Goal: Task Accomplishment & Management: Manage account settings

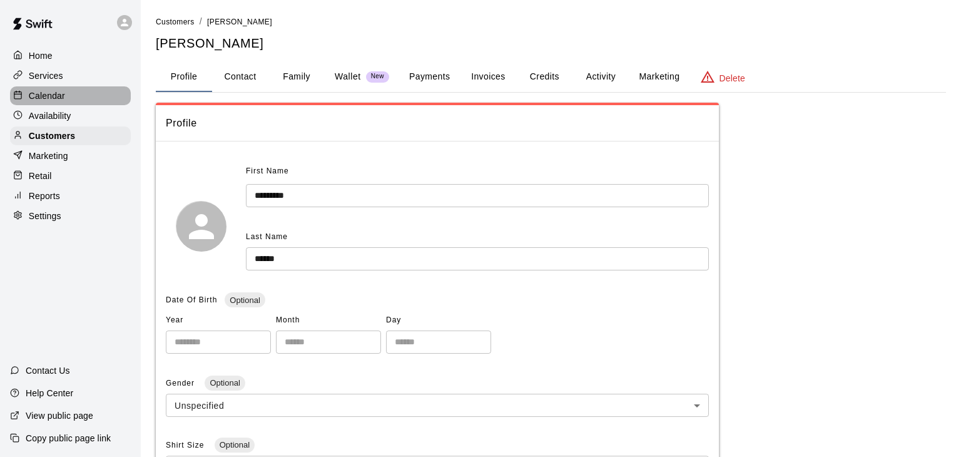
click at [42, 96] on p "Calendar" at bounding box center [47, 95] width 36 height 13
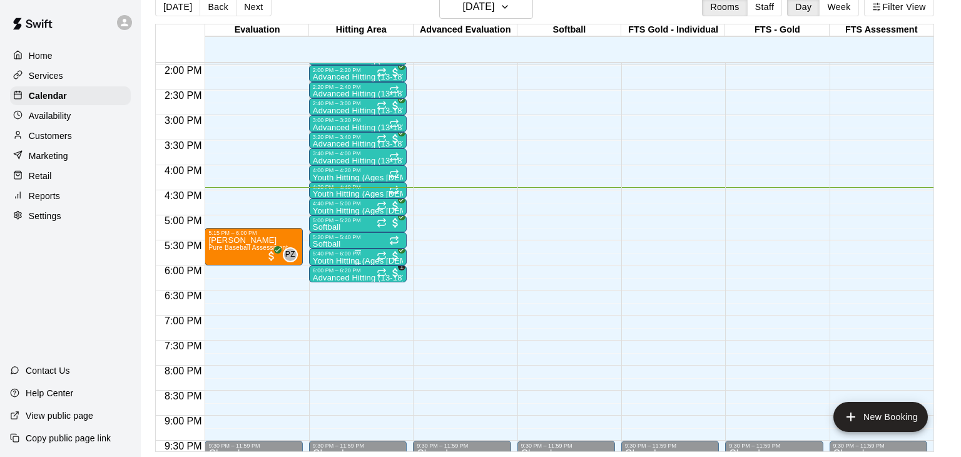
scroll to position [698, 0]
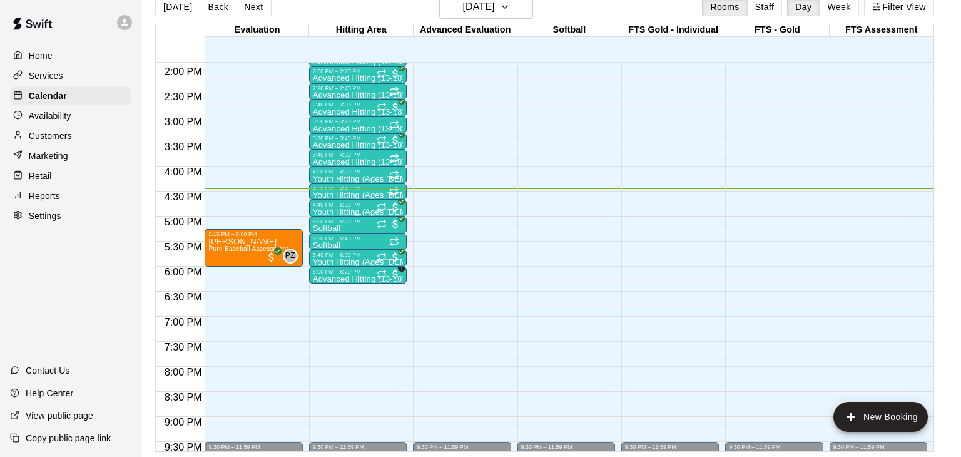
click at [323, 212] on p "Youth Hitting (Ages 9-12)" at bounding box center [358, 212] width 90 height 0
click at [323, 253] on img "edit" at bounding box center [325, 253] width 14 height 14
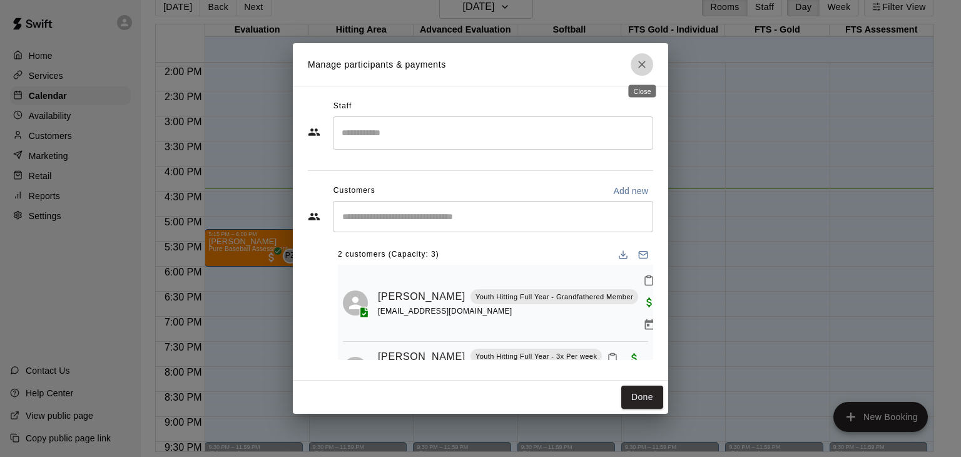
click at [642, 63] on icon "Close" at bounding box center [642, 65] width 8 height 8
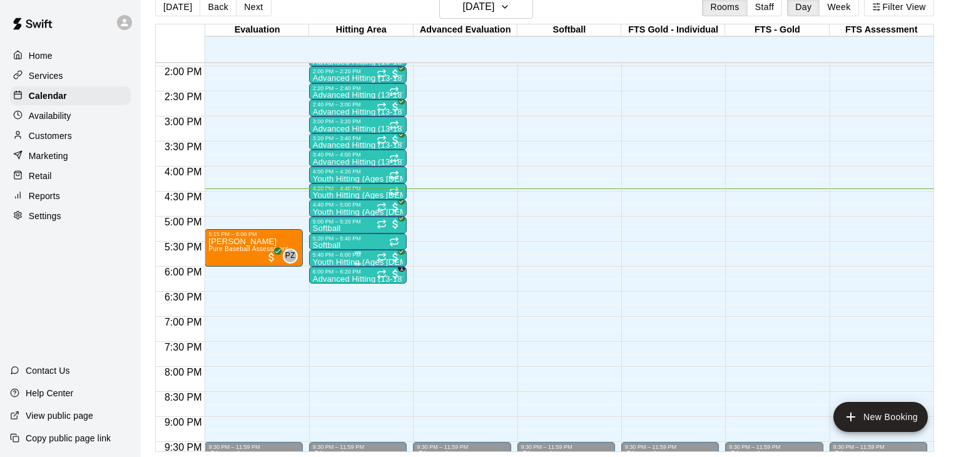
click at [349, 262] on p "Youth Hitting (Ages 9-12)" at bounding box center [358, 262] width 90 height 0
click at [327, 305] on img "edit" at bounding box center [325, 304] width 14 height 14
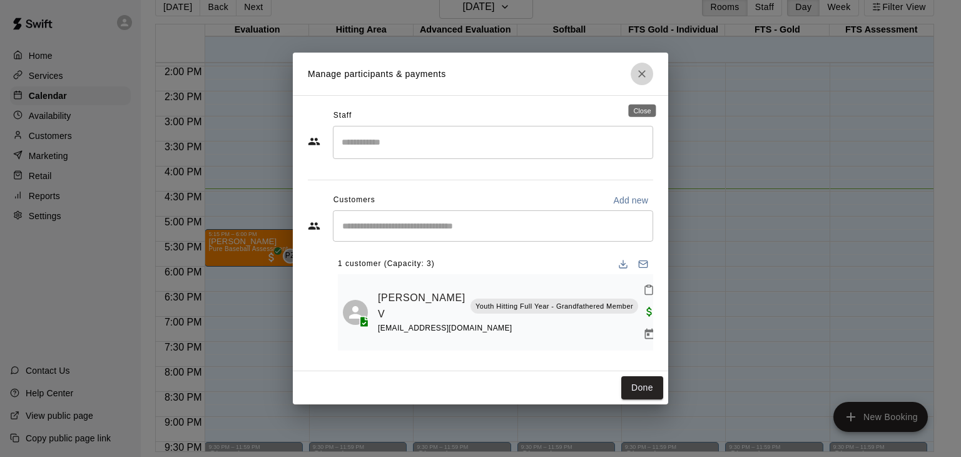
click at [641, 80] on icon "Close" at bounding box center [642, 74] width 13 height 13
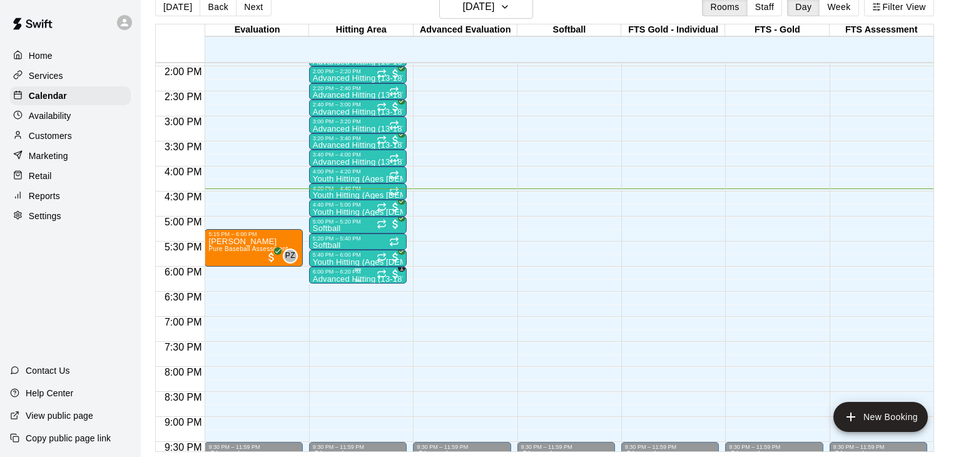
click at [325, 279] on p "Advanced Hitting (13-18)" at bounding box center [358, 279] width 90 height 0
click at [326, 327] on img "edit" at bounding box center [325, 320] width 14 height 14
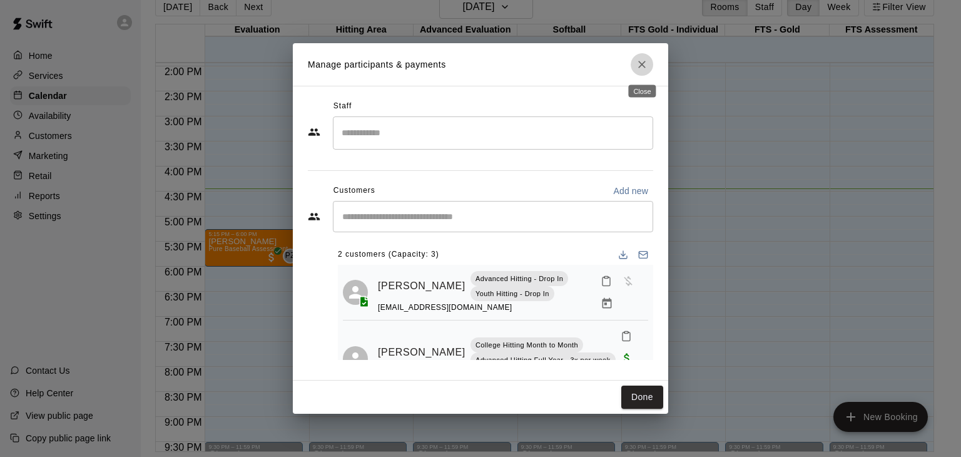
click at [643, 67] on icon "Close" at bounding box center [642, 64] width 13 height 13
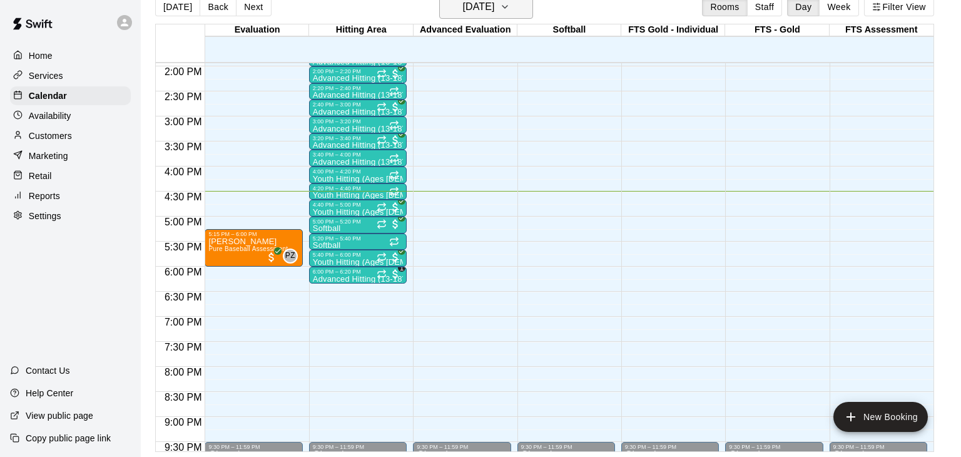
click at [510, 11] on icon "button" at bounding box center [505, 6] width 10 height 15
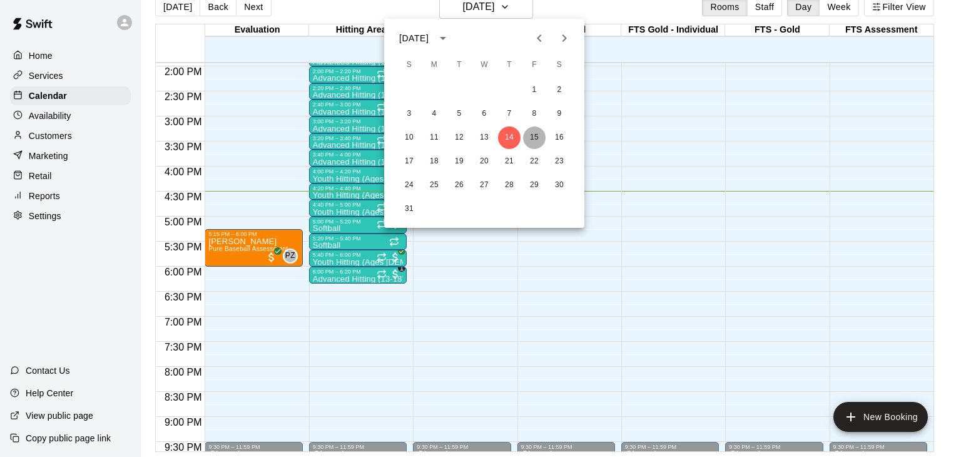
click at [534, 140] on button "15" at bounding box center [534, 137] width 23 height 23
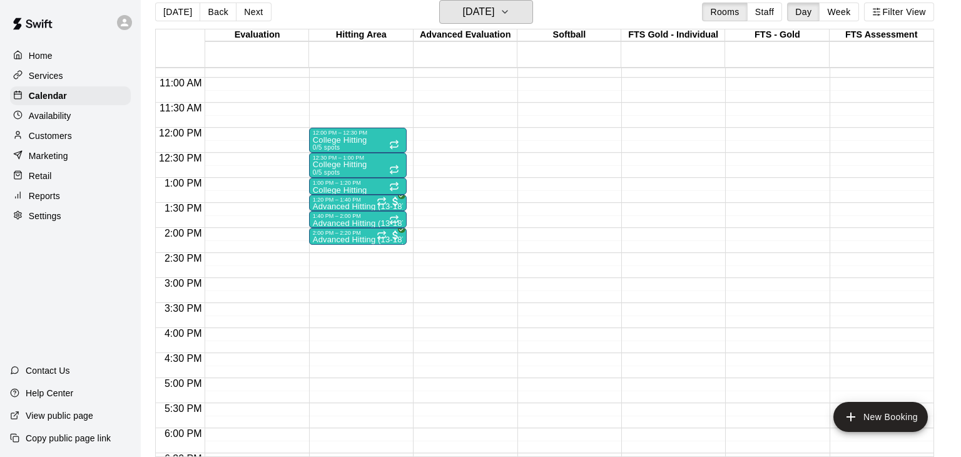
scroll to position [541, 0]
click at [366, 207] on p "Advanced Hitting (13-18)" at bounding box center [358, 207] width 90 height 0
click at [326, 249] on img "edit" at bounding box center [325, 248] width 14 height 14
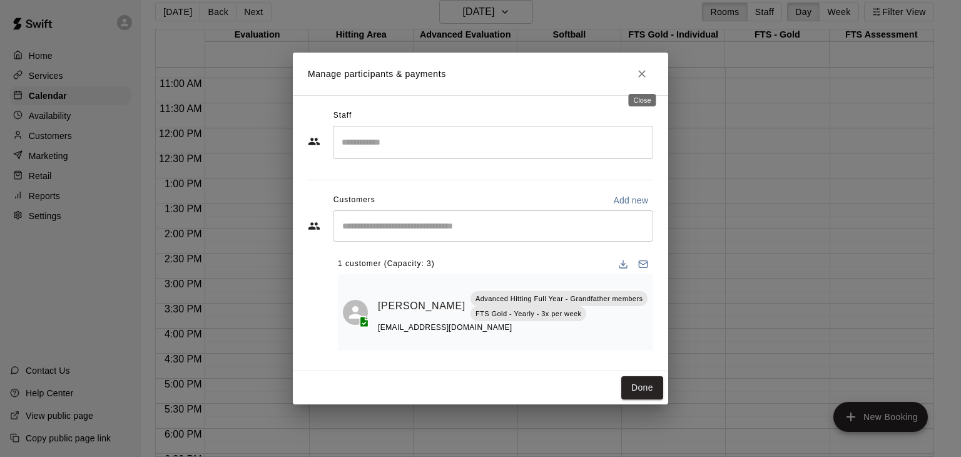
click at [644, 71] on icon "Close" at bounding box center [642, 74] width 8 height 8
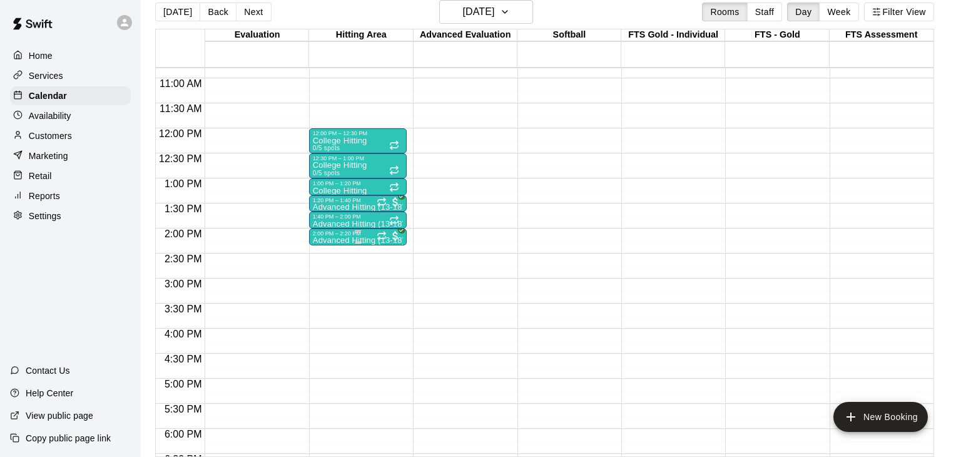
click at [345, 240] on p "Advanced Hitting (13-18)" at bounding box center [358, 240] width 90 height 0
click at [948, 360] on div at bounding box center [480, 228] width 961 height 457
drag, startPoint x: 931, startPoint y: 318, endPoint x: 953, endPoint y: 434, distance: 118.3
click at [953, 434] on main "Today Back Next Friday Aug 15 Rooms Staff Day Week Filter View Evaluation 15 Fr…" at bounding box center [551, 228] width 810 height 457
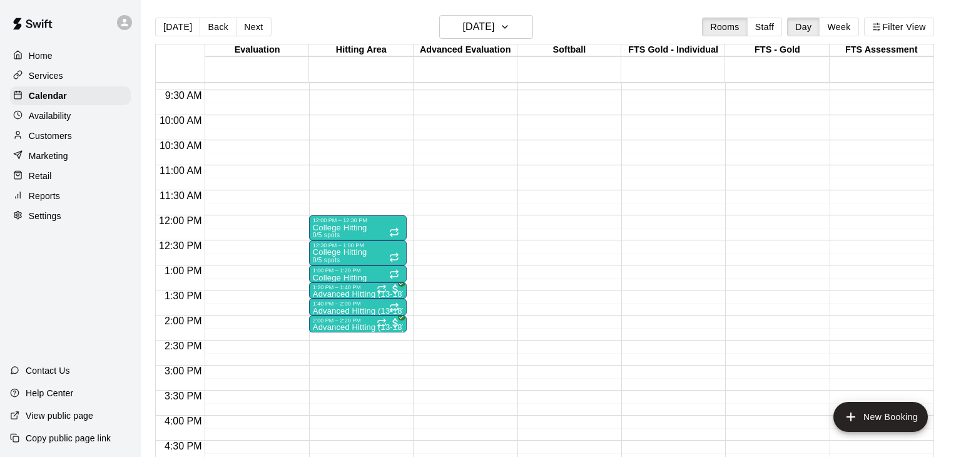
scroll to position [465, 0]
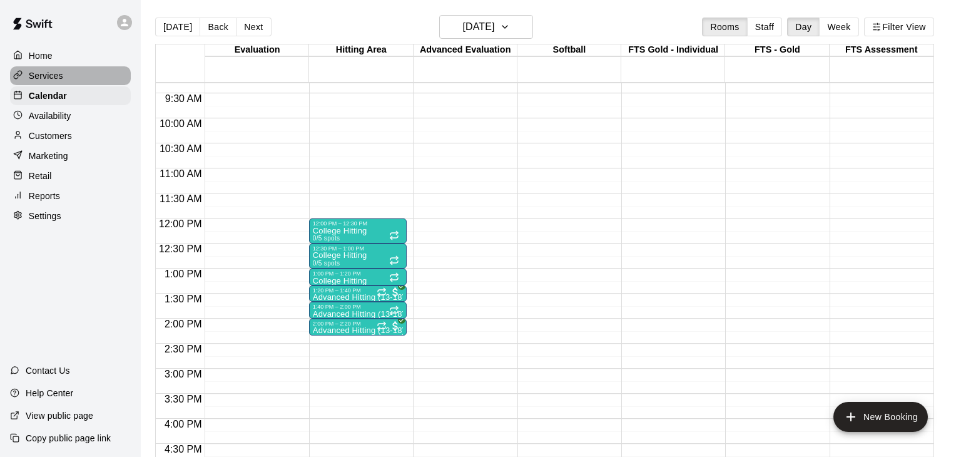
click at [44, 76] on p "Services" at bounding box center [46, 75] width 34 height 13
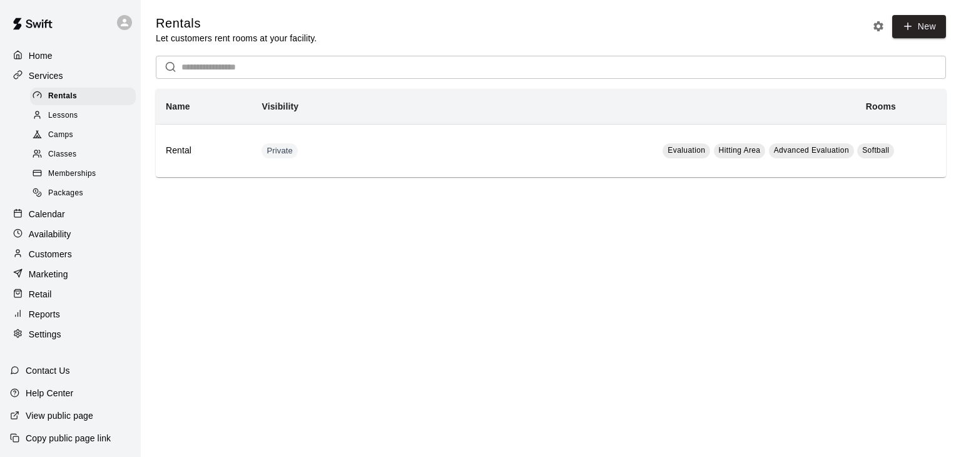
click at [68, 168] on span "Memberships" at bounding box center [72, 174] width 48 height 13
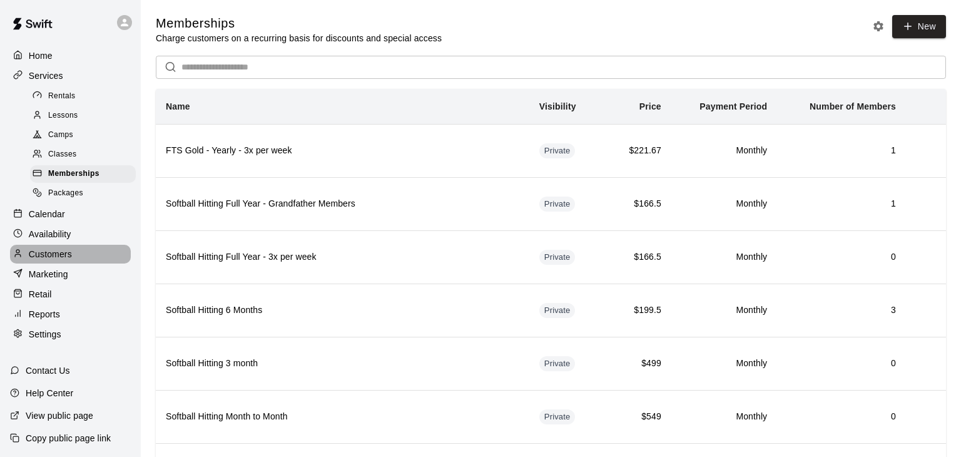
click at [40, 252] on p "Customers" at bounding box center [50, 254] width 43 height 13
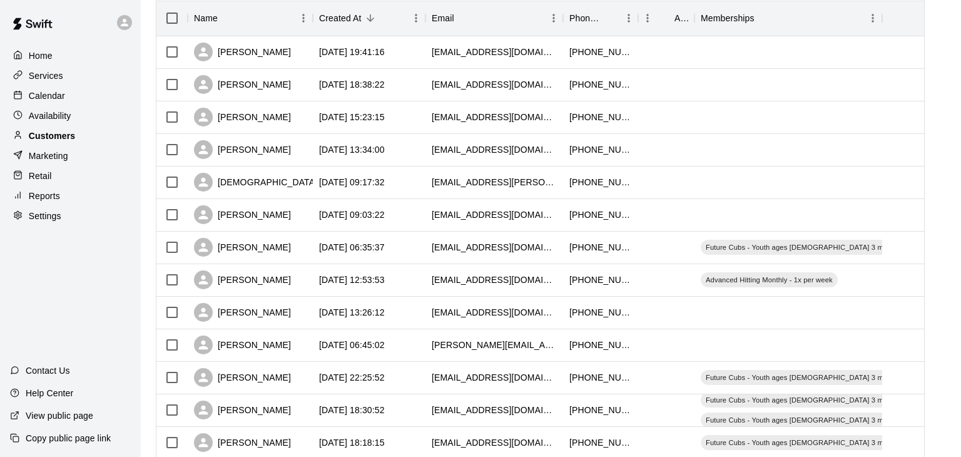
scroll to position [162, 0]
click at [53, 80] on p "Services" at bounding box center [46, 75] width 34 height 13
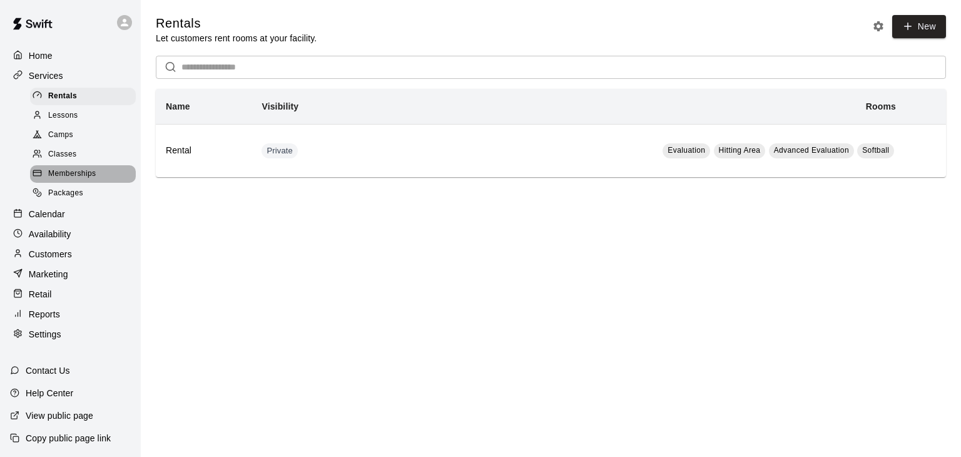
click at [64, 178] on span "Memberships" at bounding box center [72, 174] width 48 height 13
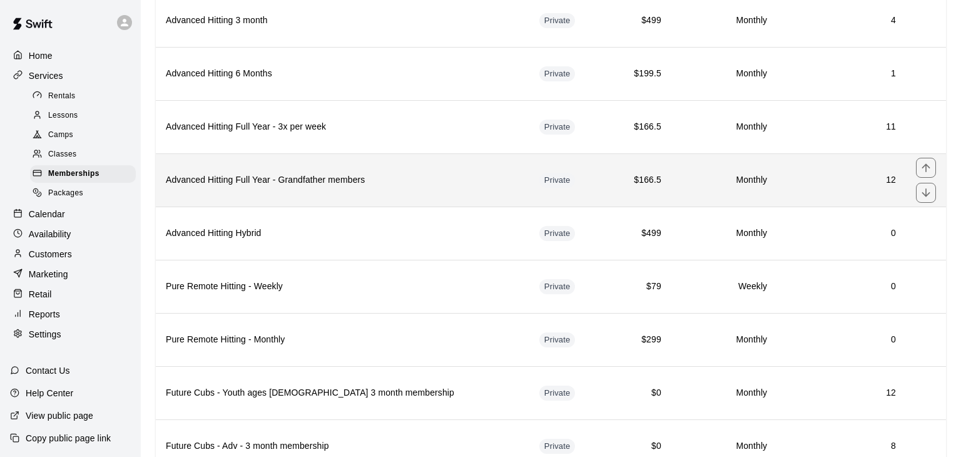
scroll to position [1301, 0]
click at [342, 153] on th "Advanced Hitting Full Year - Grandfather members" at bounding box center [342, 179] width 373 height 53
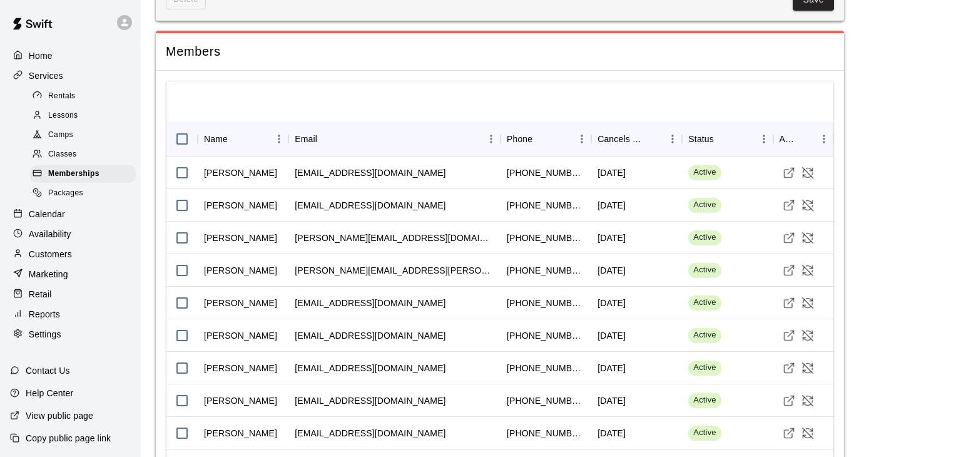
scroll to position [1240, 0]
click at [44, 62] on div "Home" at bounding box center [70, 55] width 121 height 19
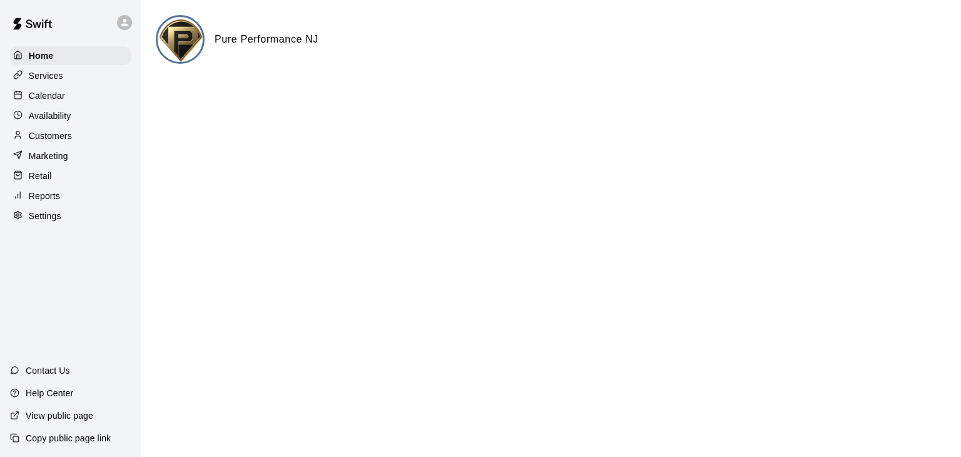
click at [34, 78] on p "Services" at bounding box center [46, 75] width 34 height 13
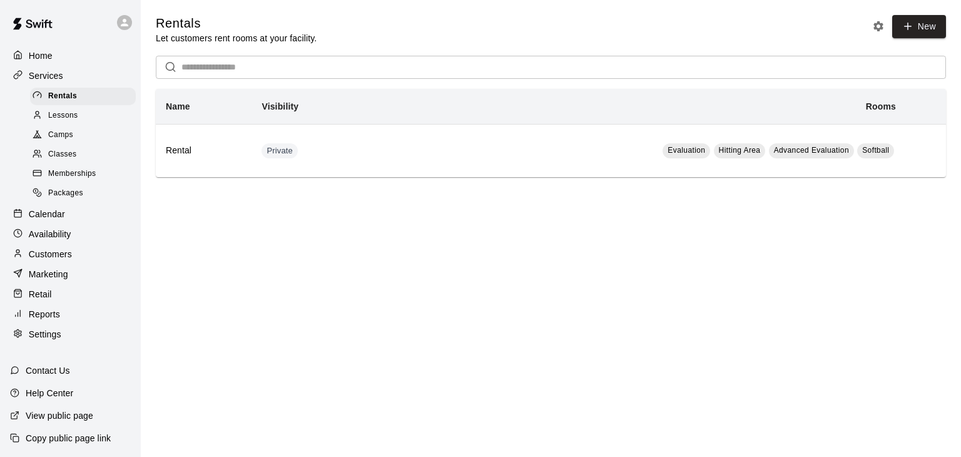
click at [56, 176] on span "Memberships" at bounding box center [72, 174] width 48 height 13
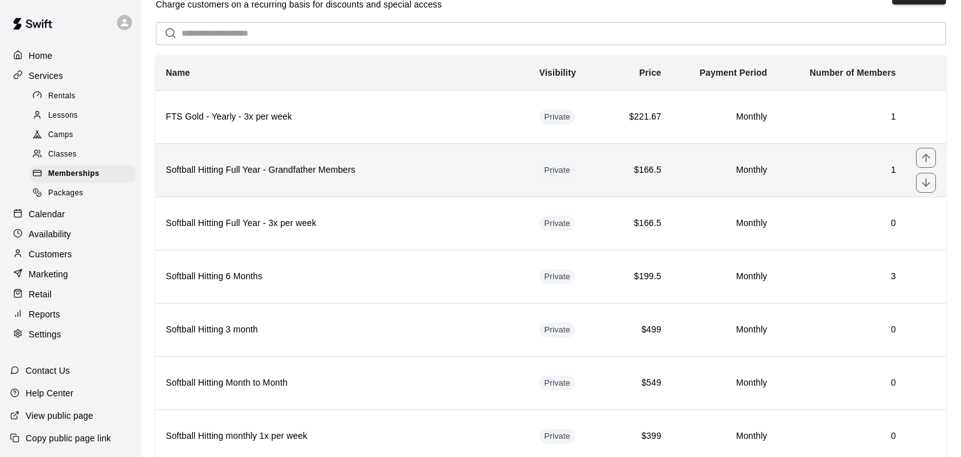
scroll to position [34, 0]
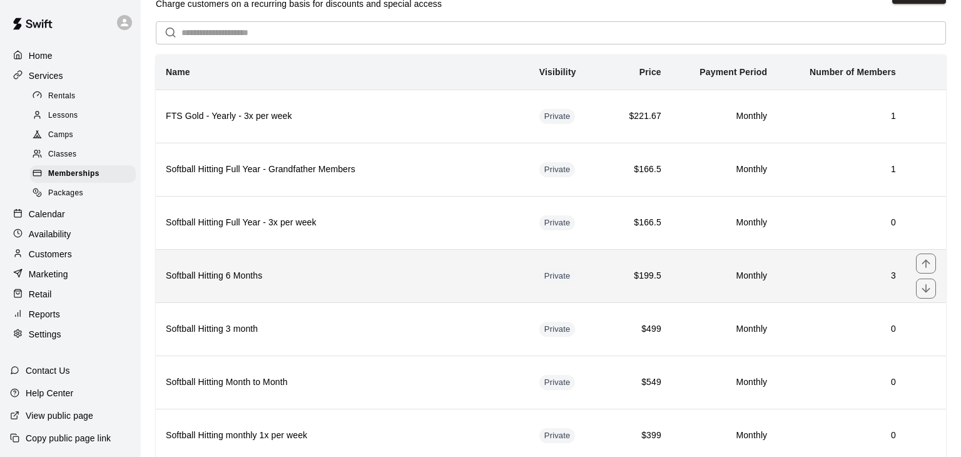
click at [213, 280] on h6 "Softball Hitting 6 Months" at bounding box center [342, 276] width 353 height 14
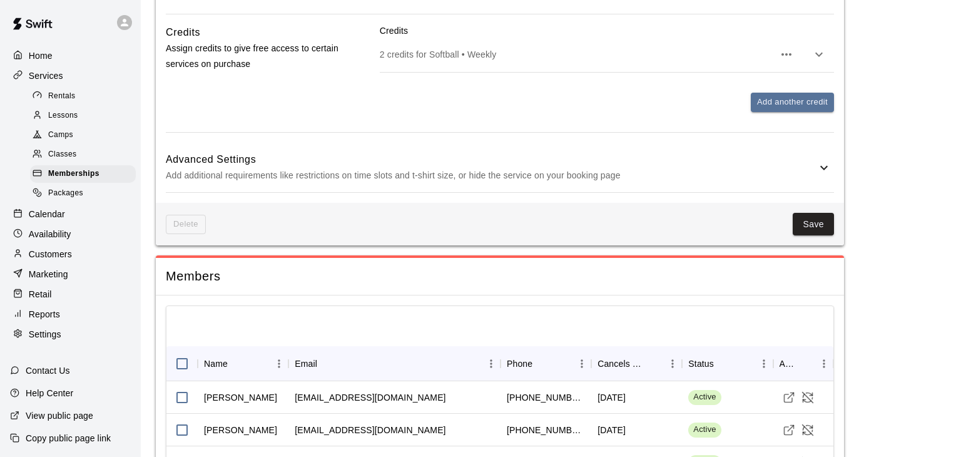
scroll to position [1120, 0]
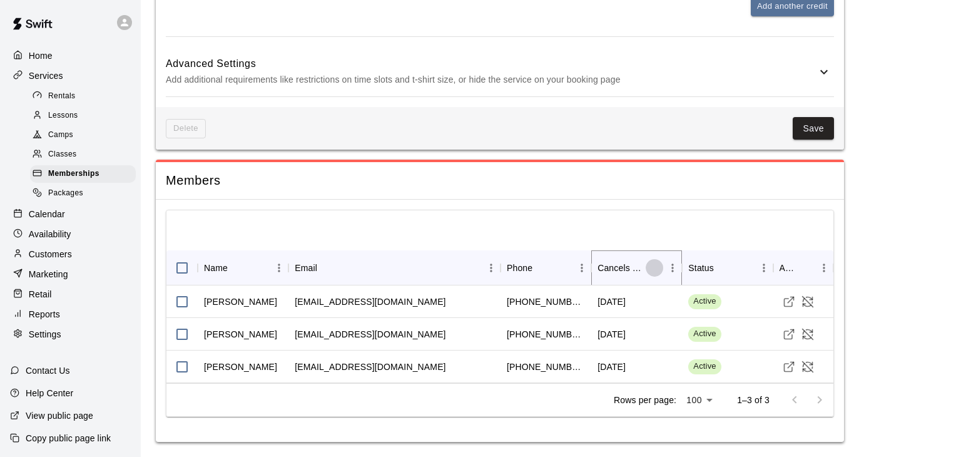
click at [654, 266] on icon "Sort" at bounding box center [655, 268] width 8 height 8
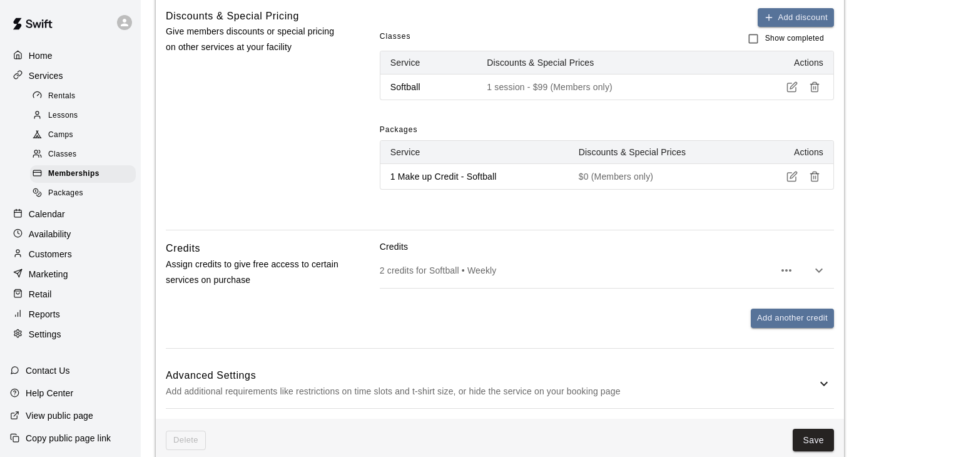
scroll to position [797, 0]
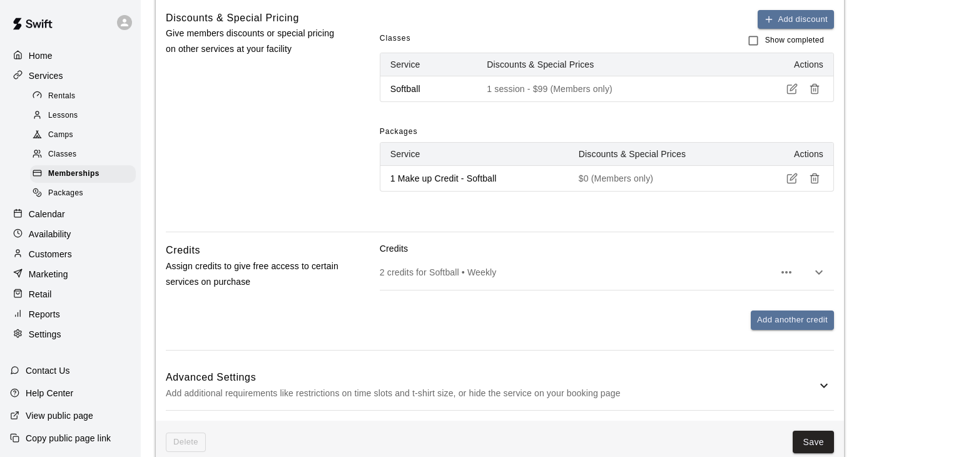
click at [43, 52] on p "Home" at bounding box center [41, 55] width 24 height 13
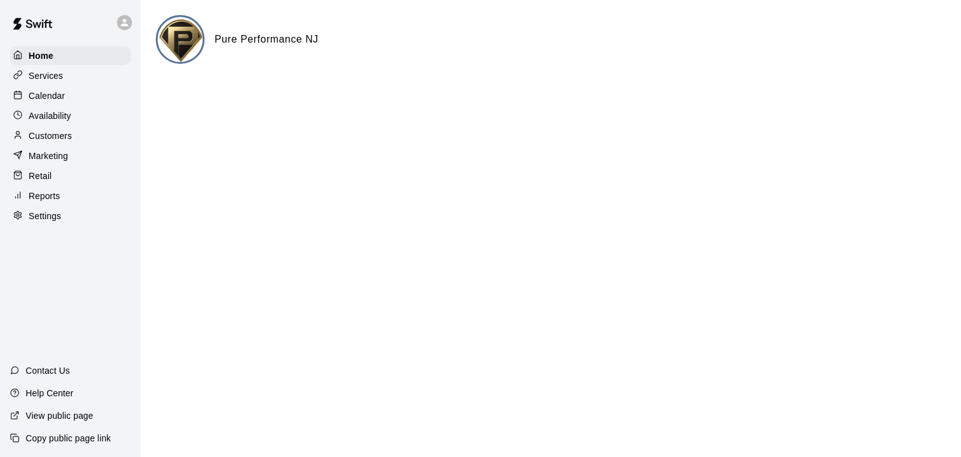
click at [36, 98] on p "Calendar" at bounding box center [47, 95] width 36 height 13
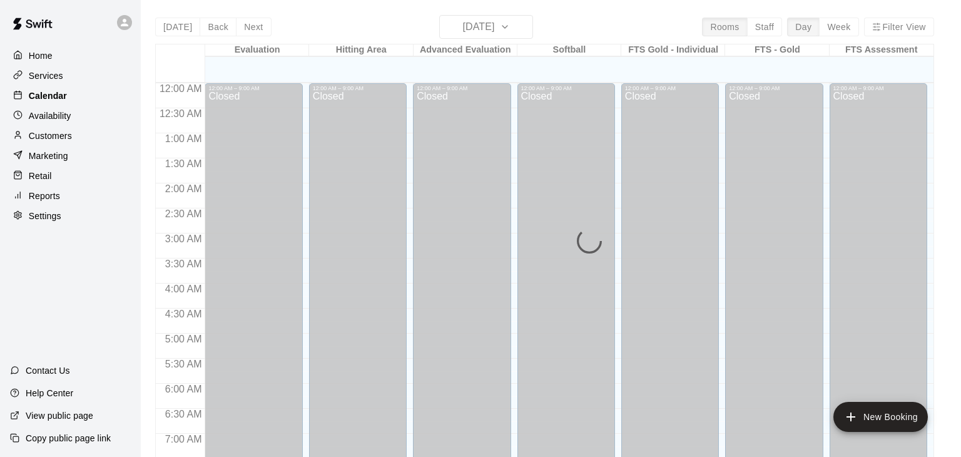
scroll to position [775, 0]
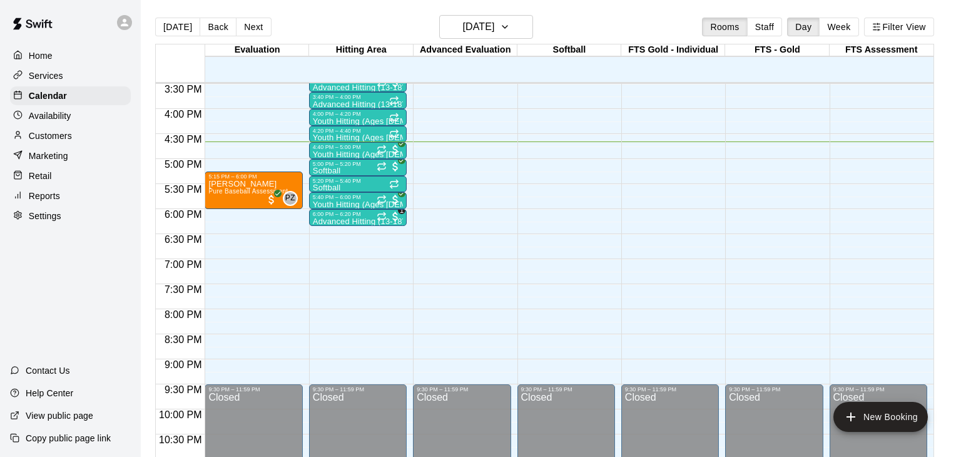
click at [175, 220] on div "6:00 PM" at bounding box center [180, 218] width 49 height 18
click at [363, 221] on p "Advanced Hitting (13-18)" at bounding box center [358, 221] width 90 height 0
click at [354, 283] on div at bounding box center [480, 228] width 961 height 457
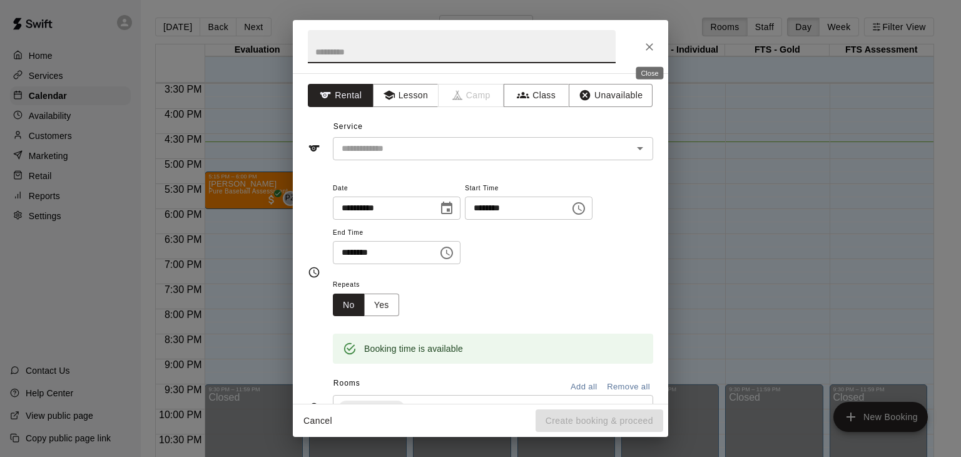
click at [649, 46] on icon "Close" at bounding box center [650, 47] width 8 height 8
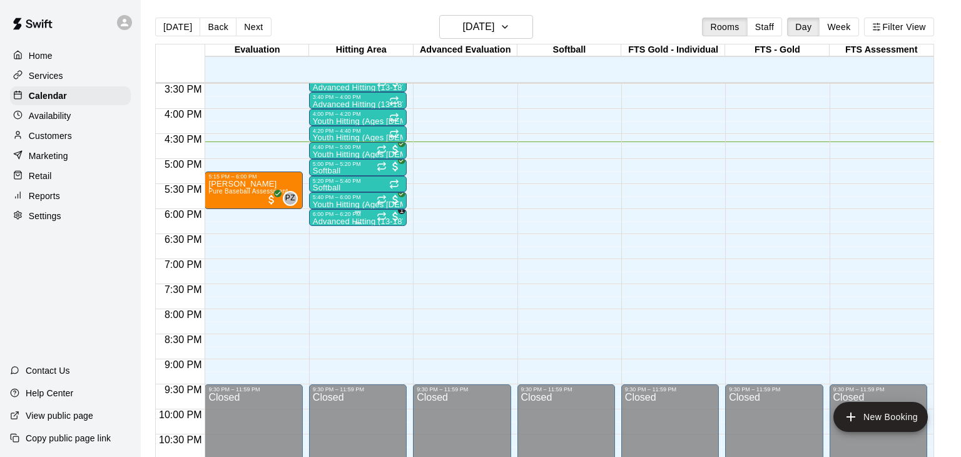
click at [360, 221] on p "Advanced Hitting (13-18)" at bounding box center [358, 221] width 90 height 0
click at [324, 264] on img "edit" at bounding box center [325, 263] width 14 height 14
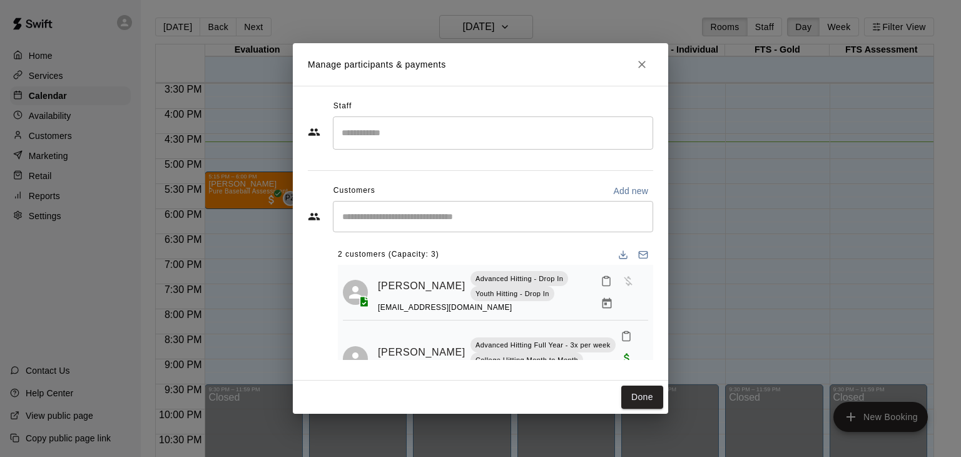
click at [388, 210] on input "Start typing to search customers..." at bounding box center [492, 216] width 309 height 13
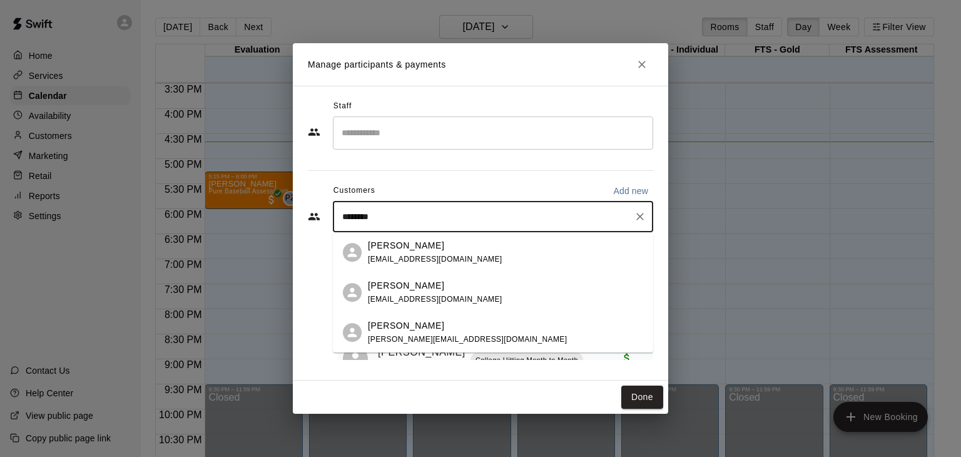
type input "*********"
click at [392, 246] on p "Tom Drown" at bounding box center [406, 245] width 76 height 13
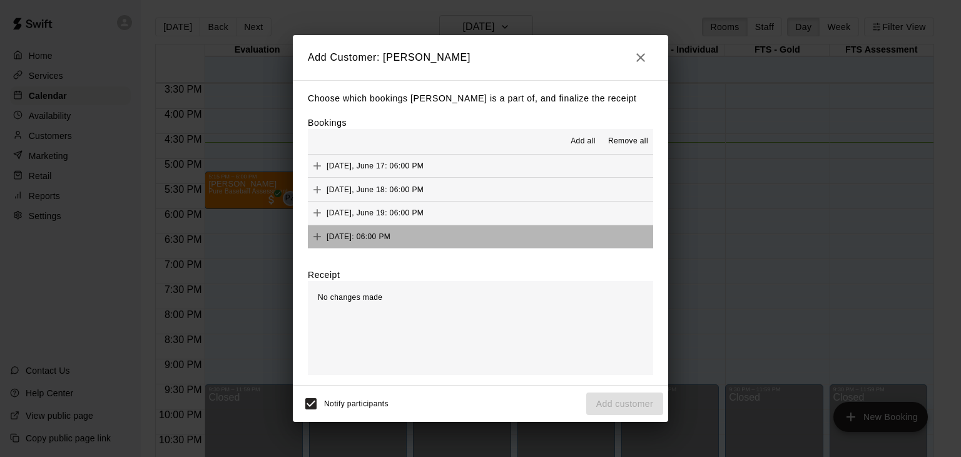
click at [495, 239] on button "Wednesday, June 25: 06:00 PM" at bounding box center [480, 236] width 345 height 23
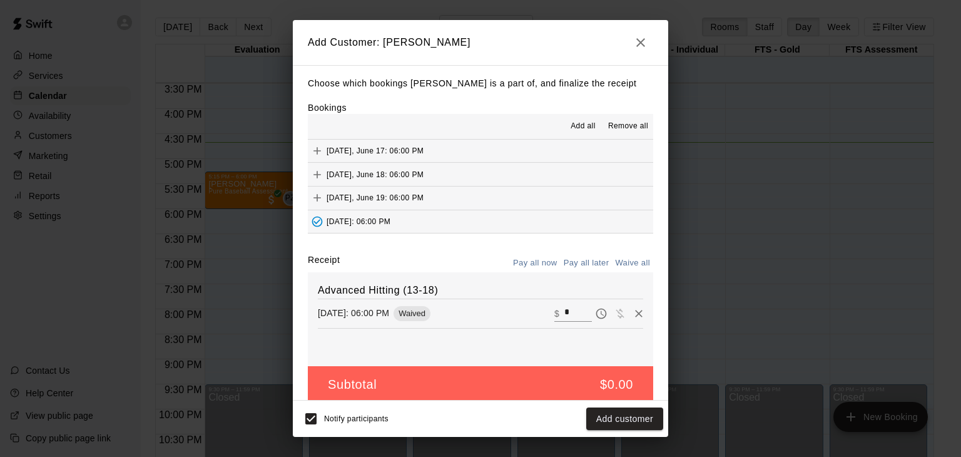
scroll to position [13, 0]
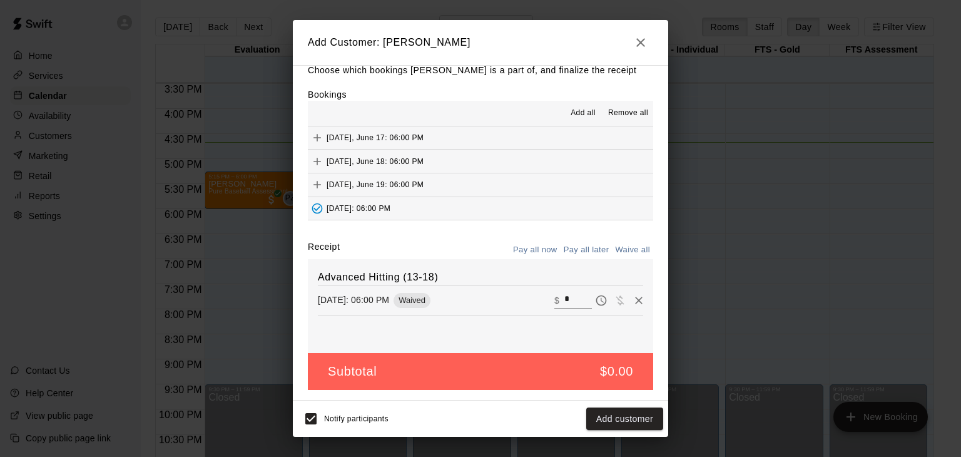
click at [493, 238] on div "Choose which bookings Tom Drown is a part of, and finalize the receipt Bookings…" at bounding box center [480, 232] width 375 height 335
click at [619, 115] on span "Remove all" at bounding box center [628, 113] width 40 height 13
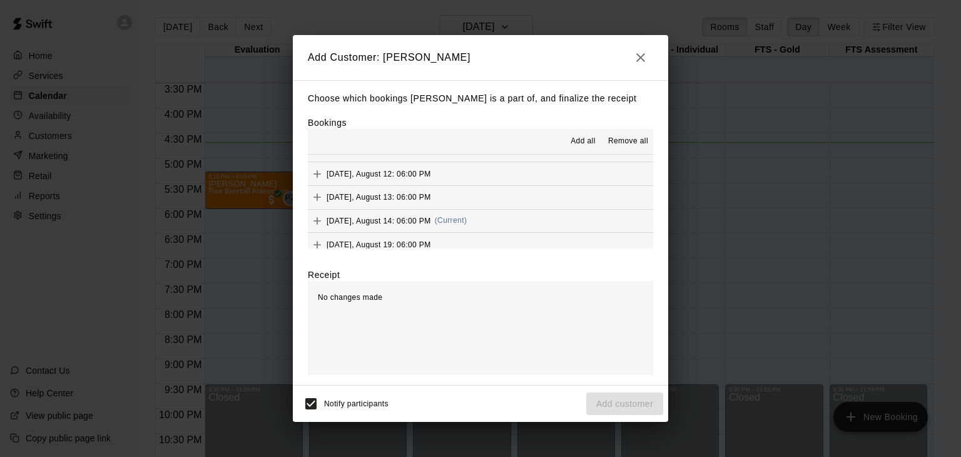
scroll to position [370, 0]
click at [504, 222] on button "Thursday, August 14: 06:00 PM (Current)" at bounding box center [480, 219] width 345 height 23
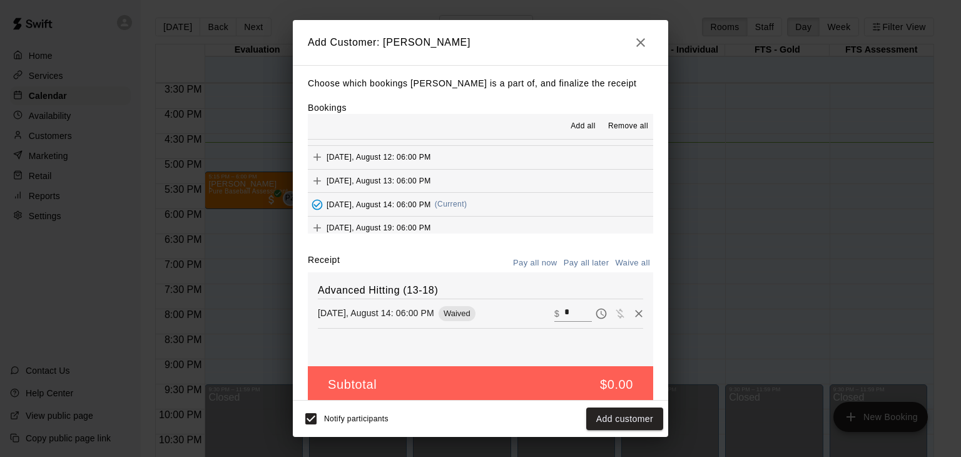
click at [574, 317] on input "*" at bounding box center [578, 313] width 28 height 16
type input "*"
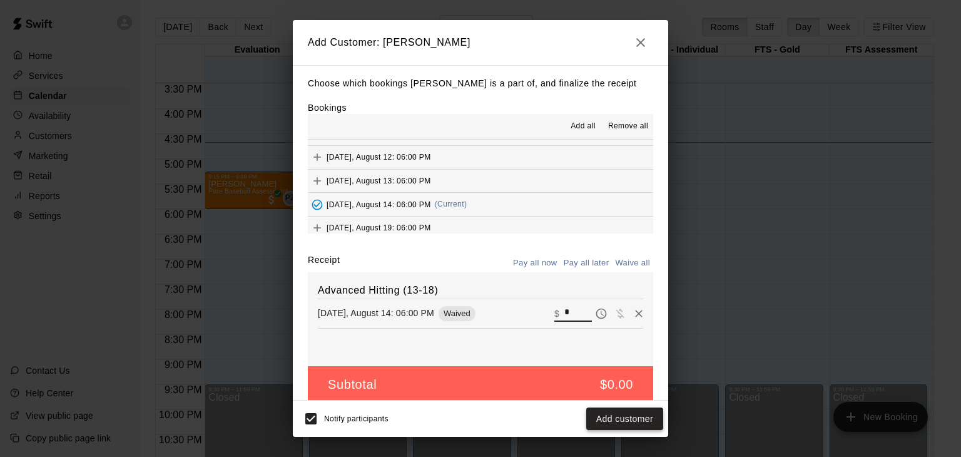
click at [612, 420] on button "Add customer" at bounding box center [624, 418] width 77 height 23
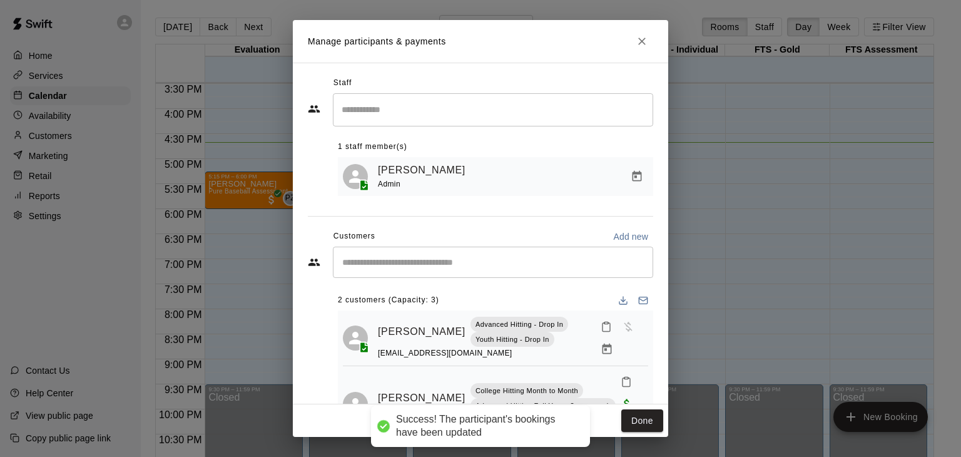
scroll to position [21, 0]
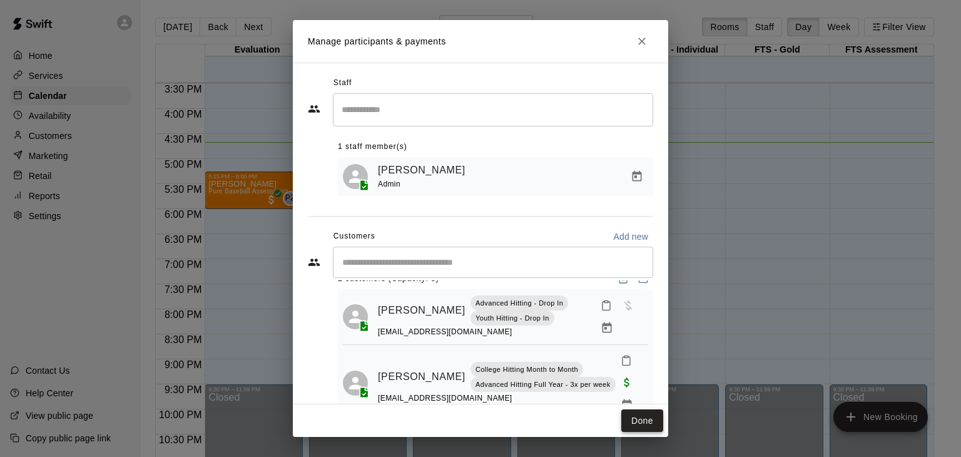
click at [637, 416] on button "Done" at bounding box center [642, 420] width 42 height 23
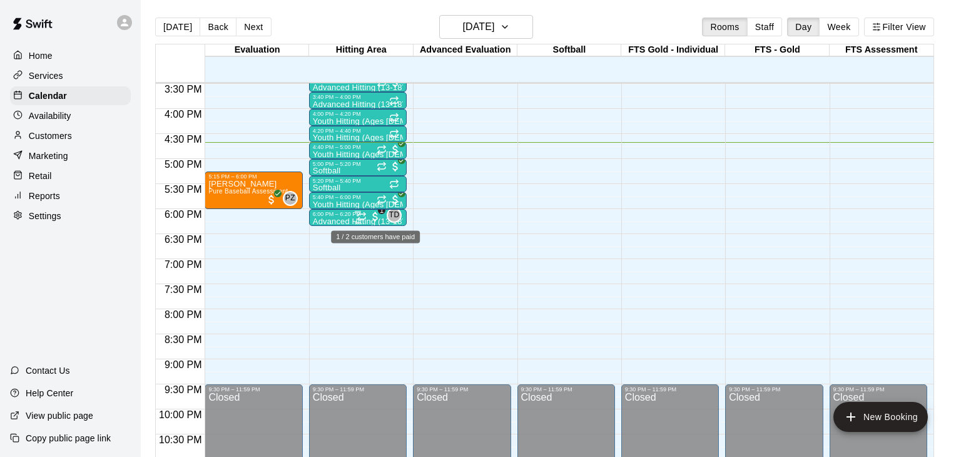
click at [369, 210] on span "1" at bounding box center [375, 216] width 13 height 13
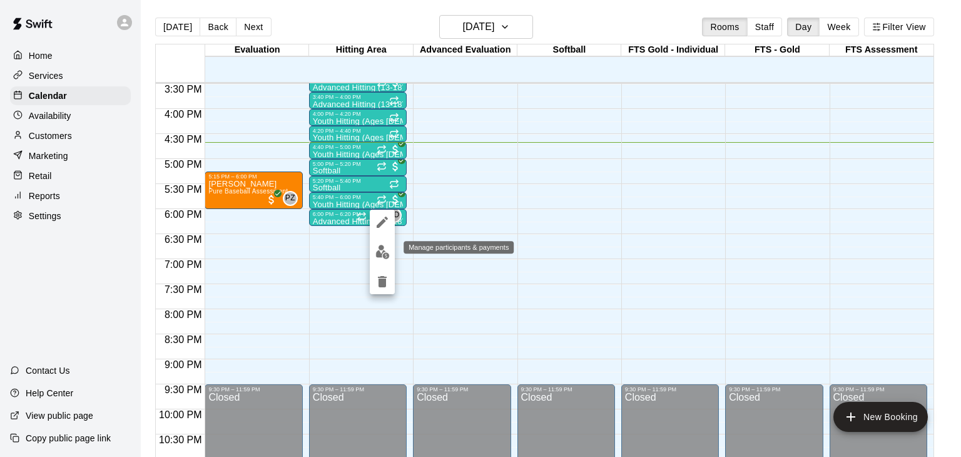
click at [382, 255] on img "edit" at bounding box center [382, 252] width 14 height 14
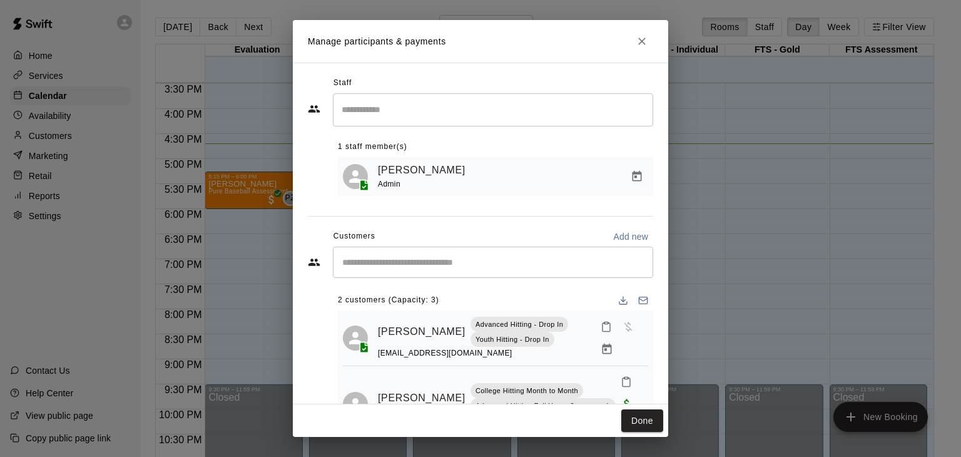
click at [579, 186] on div "Tom Drown Admin" at bounding box center [513, 176] width 270 height 29
click at [638, 176] on icon "Manage bookings & payment" at bounding box center [637, 176] width 13 height 13
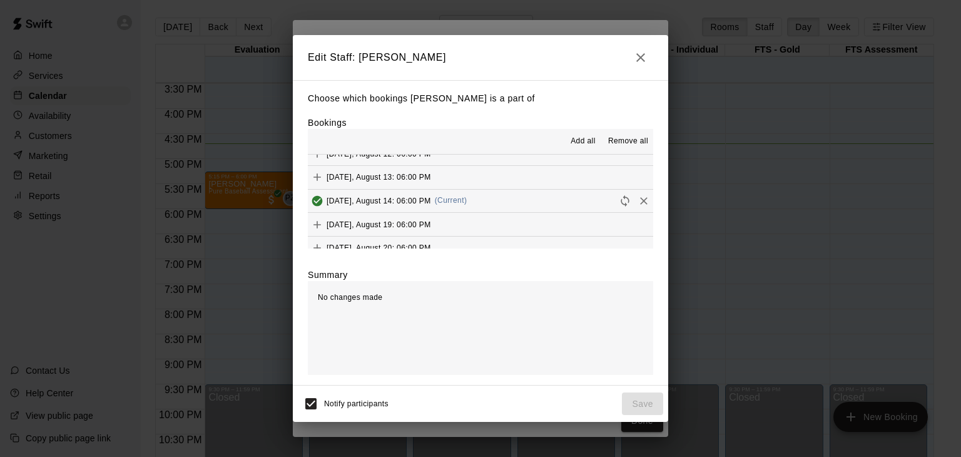
scroll to position [386, 0]
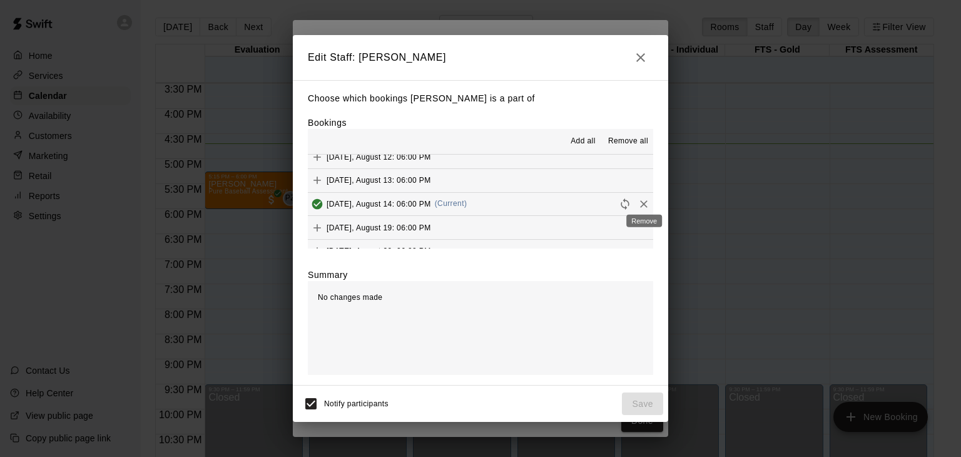
click at [645, 201] on icon "Remove" at bounding box center [643, 204] width 13 height 13
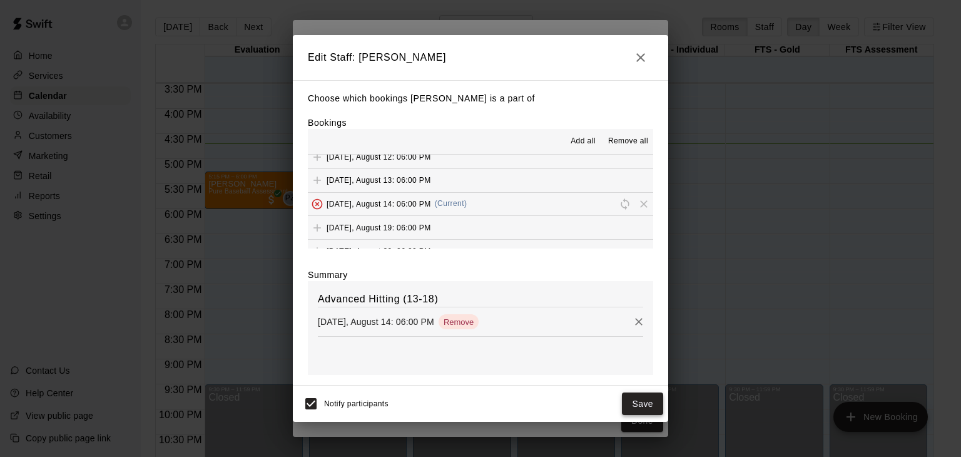
click at [630, 407] on button "Save" at bounding box center [642, 403] width 41 height 23
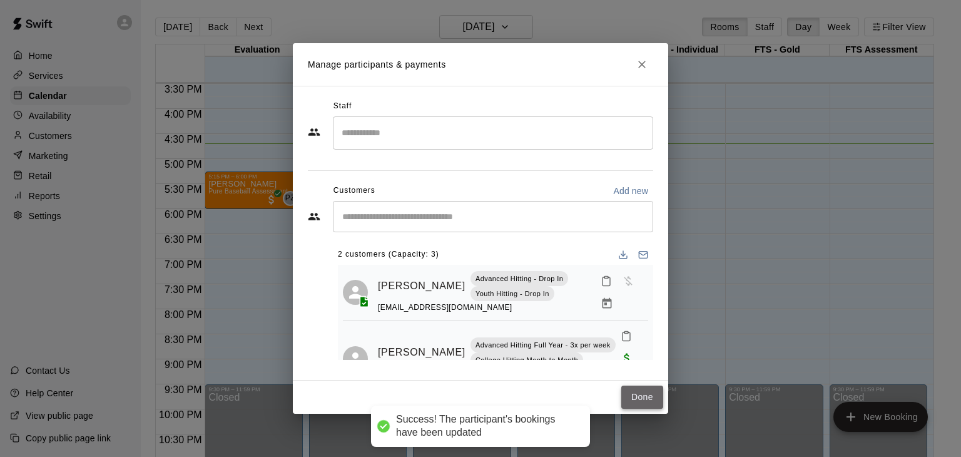
click at [644, 392] on button "Done" at bounding box center [642, 396] width 42 height 23
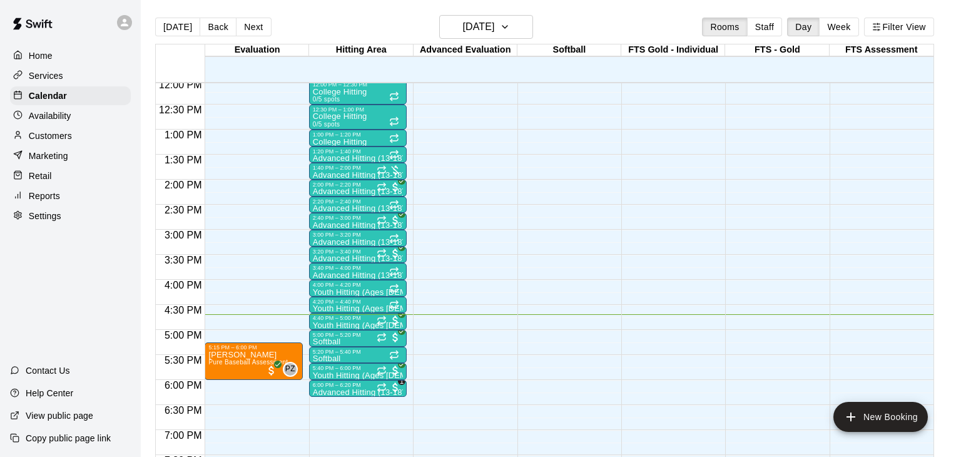
scroll to position [604, 0]
click at [335, 359] on p "Softball" at bounding box center [327, 359] width 28 height 0
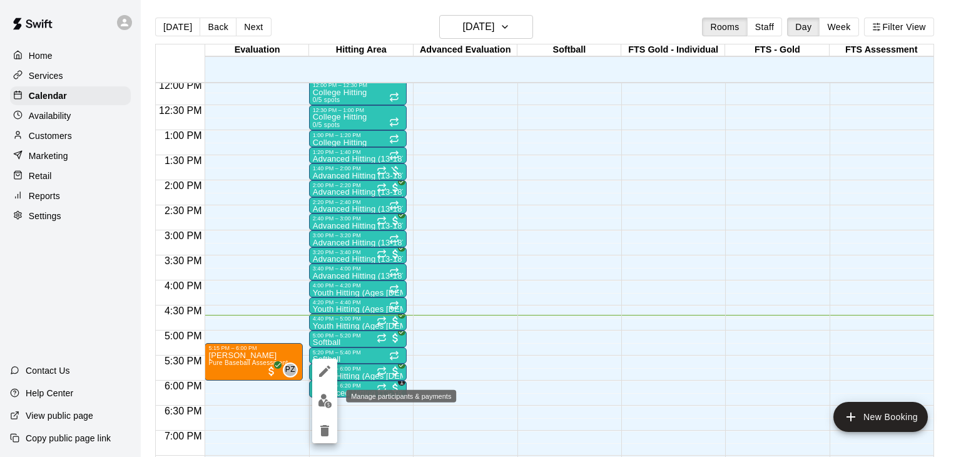
click at [327, 400] on img "edit" at bounding box center [325, 400] width 14 height 14
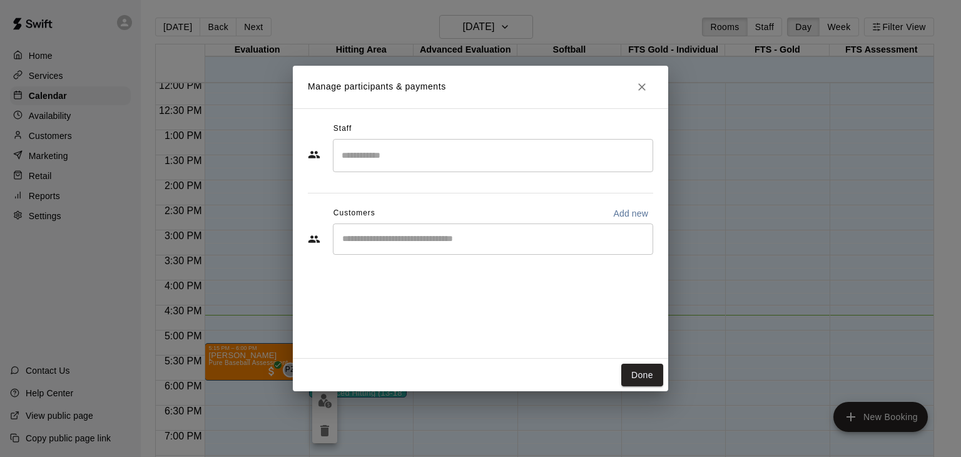
click at [424, 230] on div "​" at bounding box center [493, 238] width 320 height 31
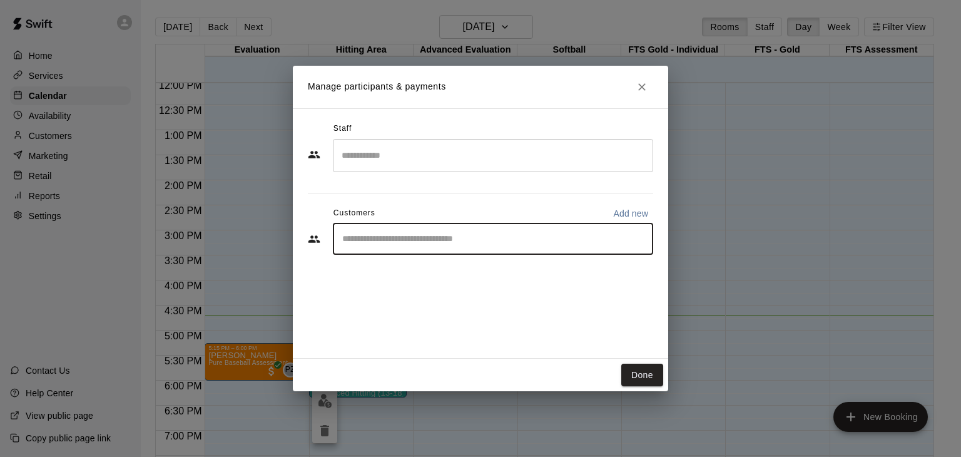
type input "*"
click at [644, 87] on icon "Close" at bounding box center [642, 87] width 13 height 13
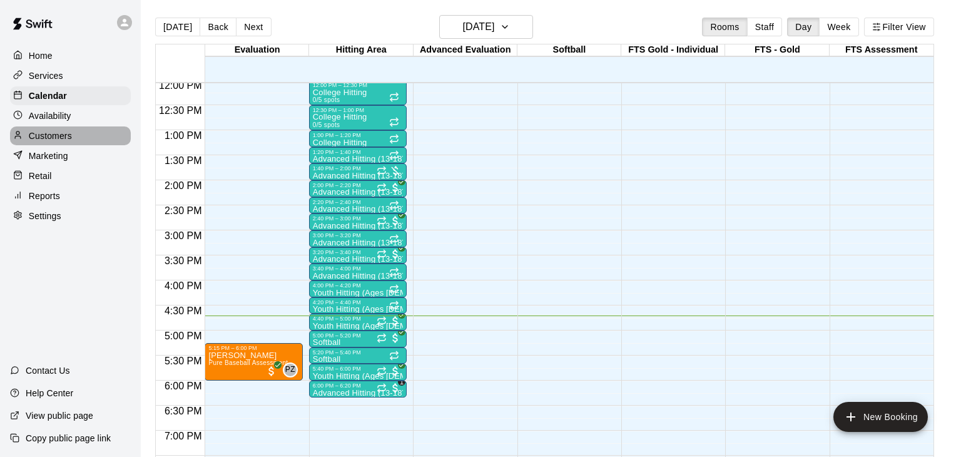
click at [46, 137] on p "Customers" at bounding box center [50, 135] width 43 height 13
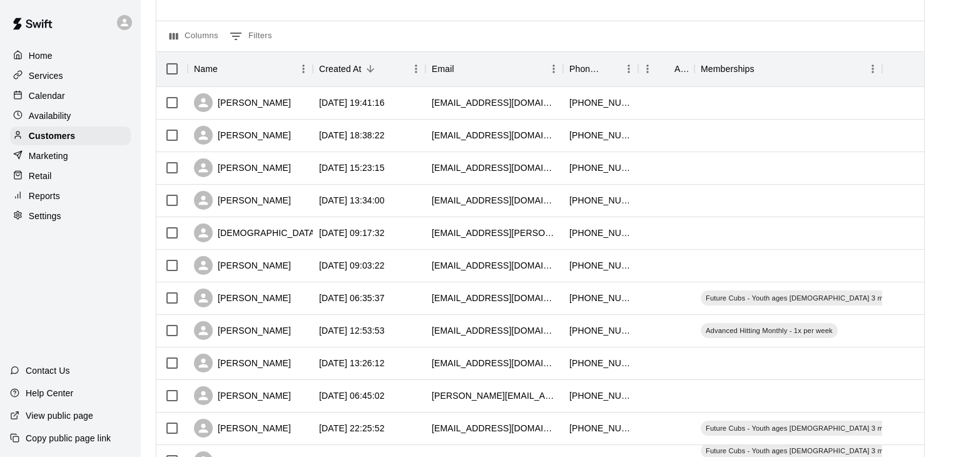
scroll to position [114, 0]
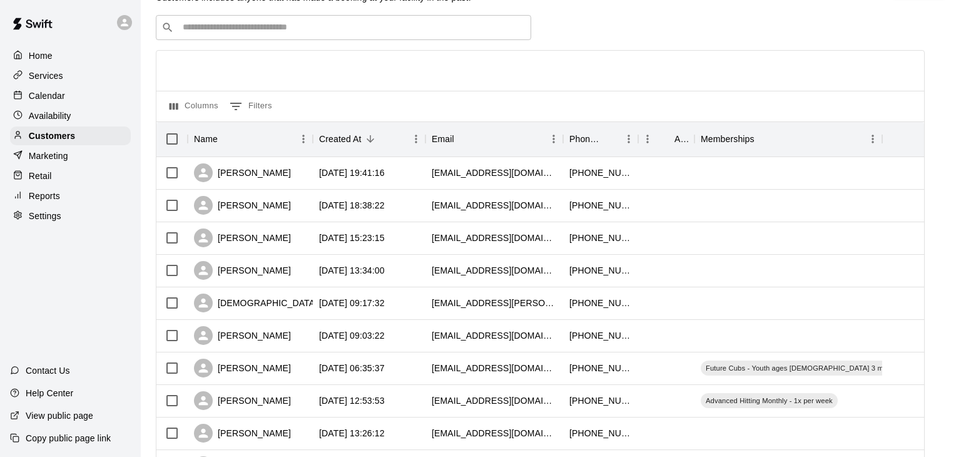
scroll to position [41, 0]
